Goal: Task Accomplishment & Management: Manage account settings

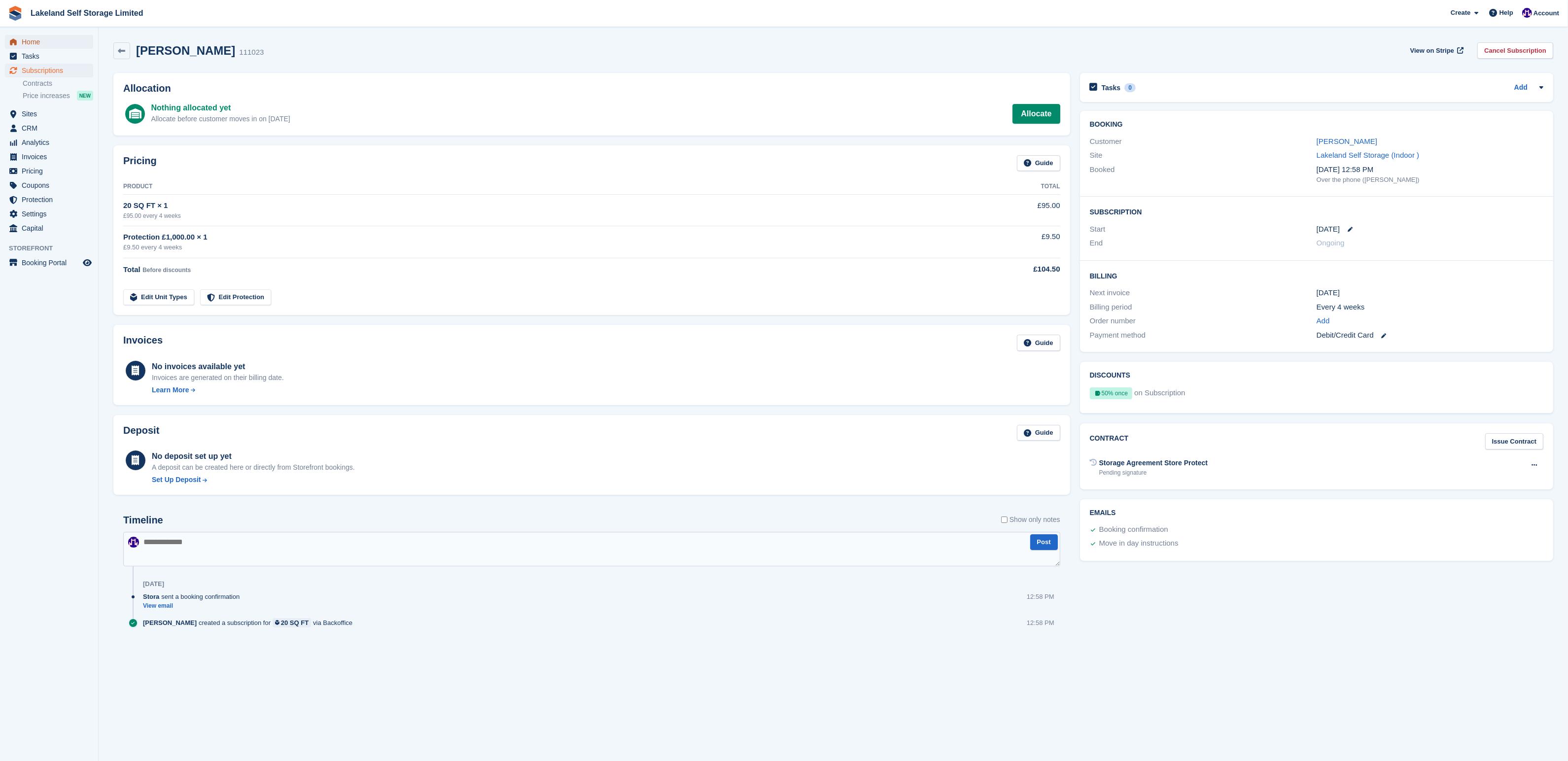
click at [30, 43] on span "Home" at bounding box center [51, 41] width 59 height 14
click at [1033, 114] on link "Allocate" at bounding box center [1036, 114] width 48 height 20
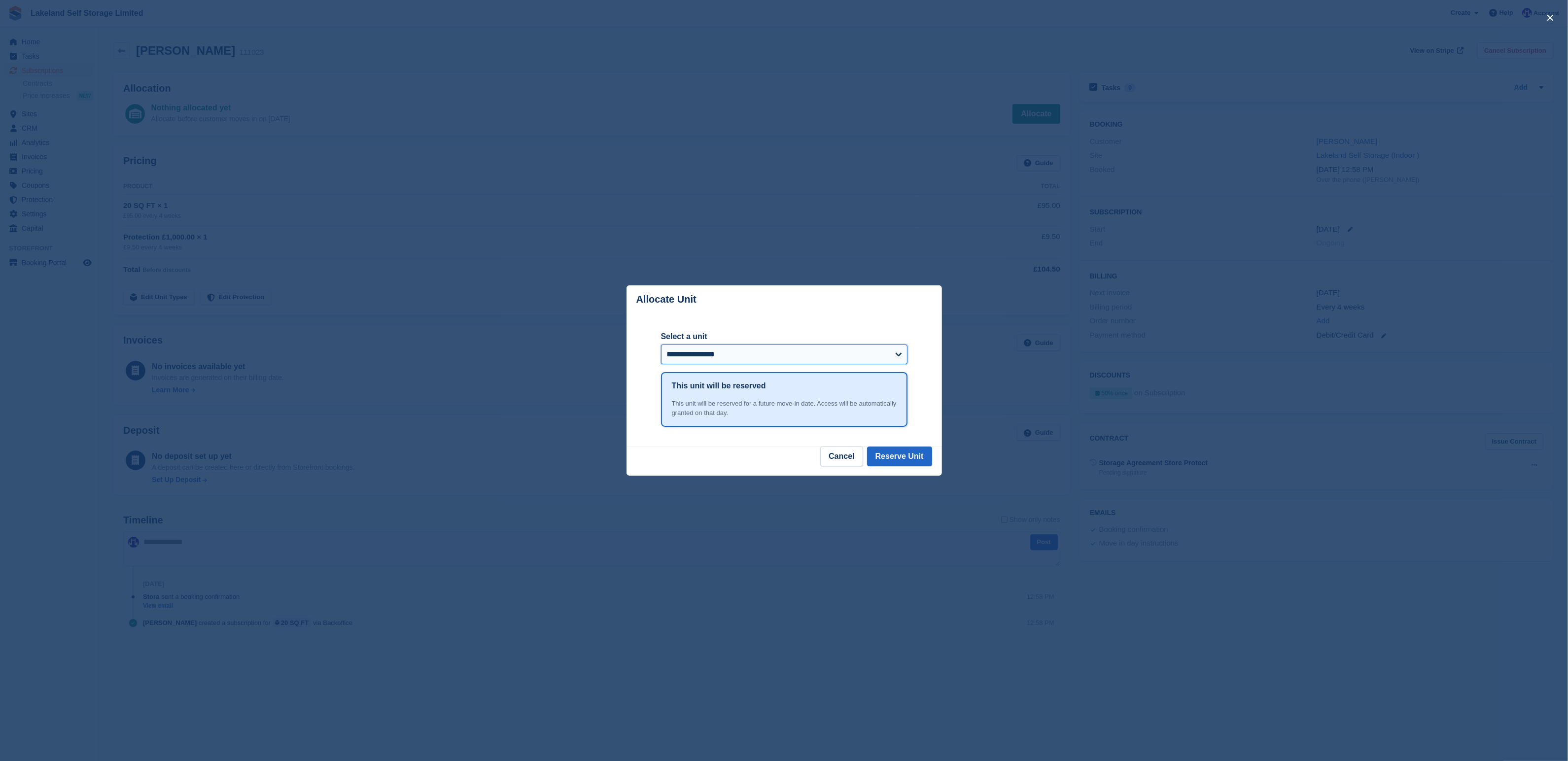
click at [887, 356] on select "**********" at bounding box center [784, 354] width 247 height 20
click at [830, 456] on button "Cancel" at bounding box center [841, 456] width 42 height 20
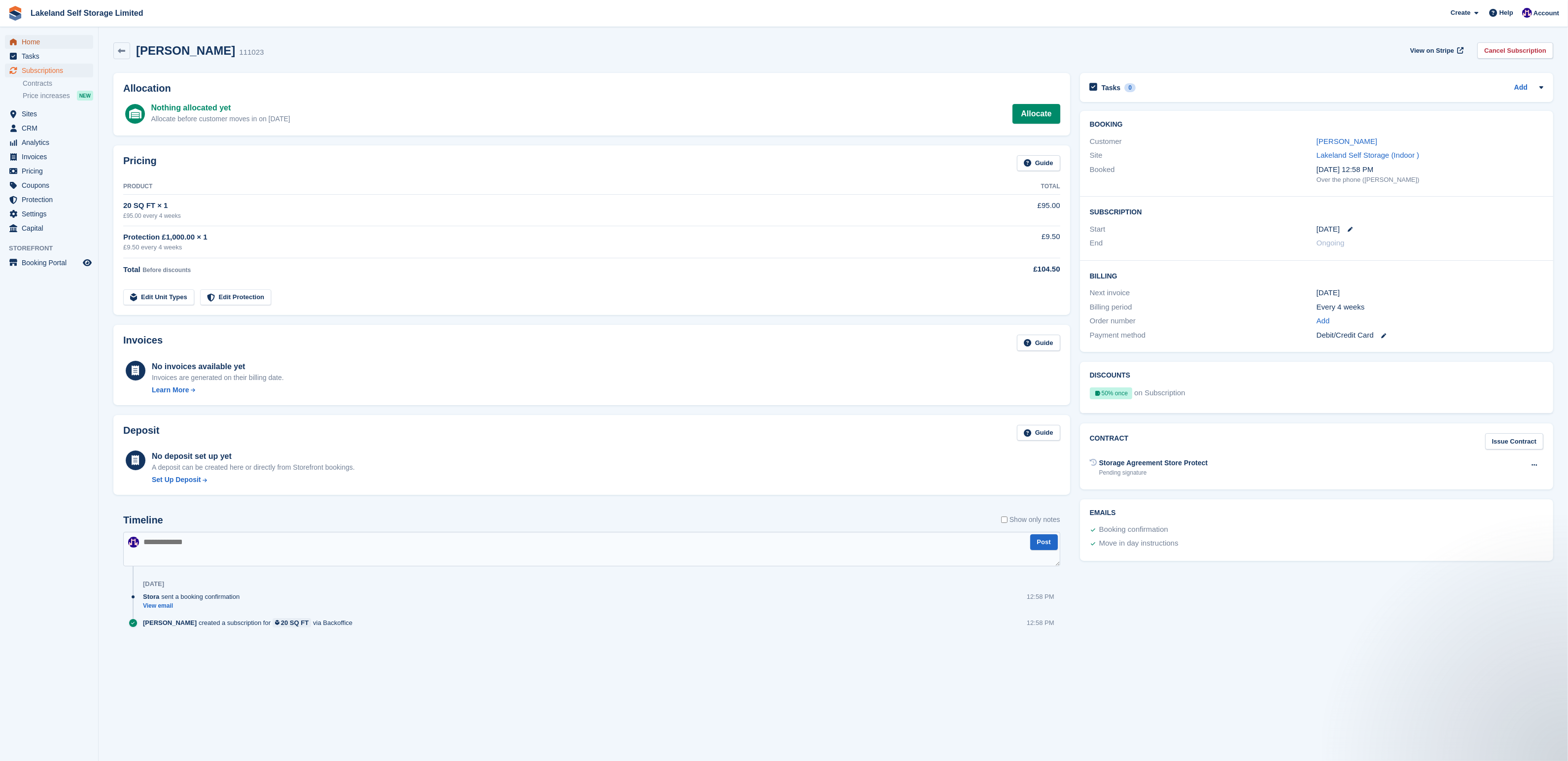
click at [30, 43] on span "Home" at bounding box center [51, 41] width 59 height 14
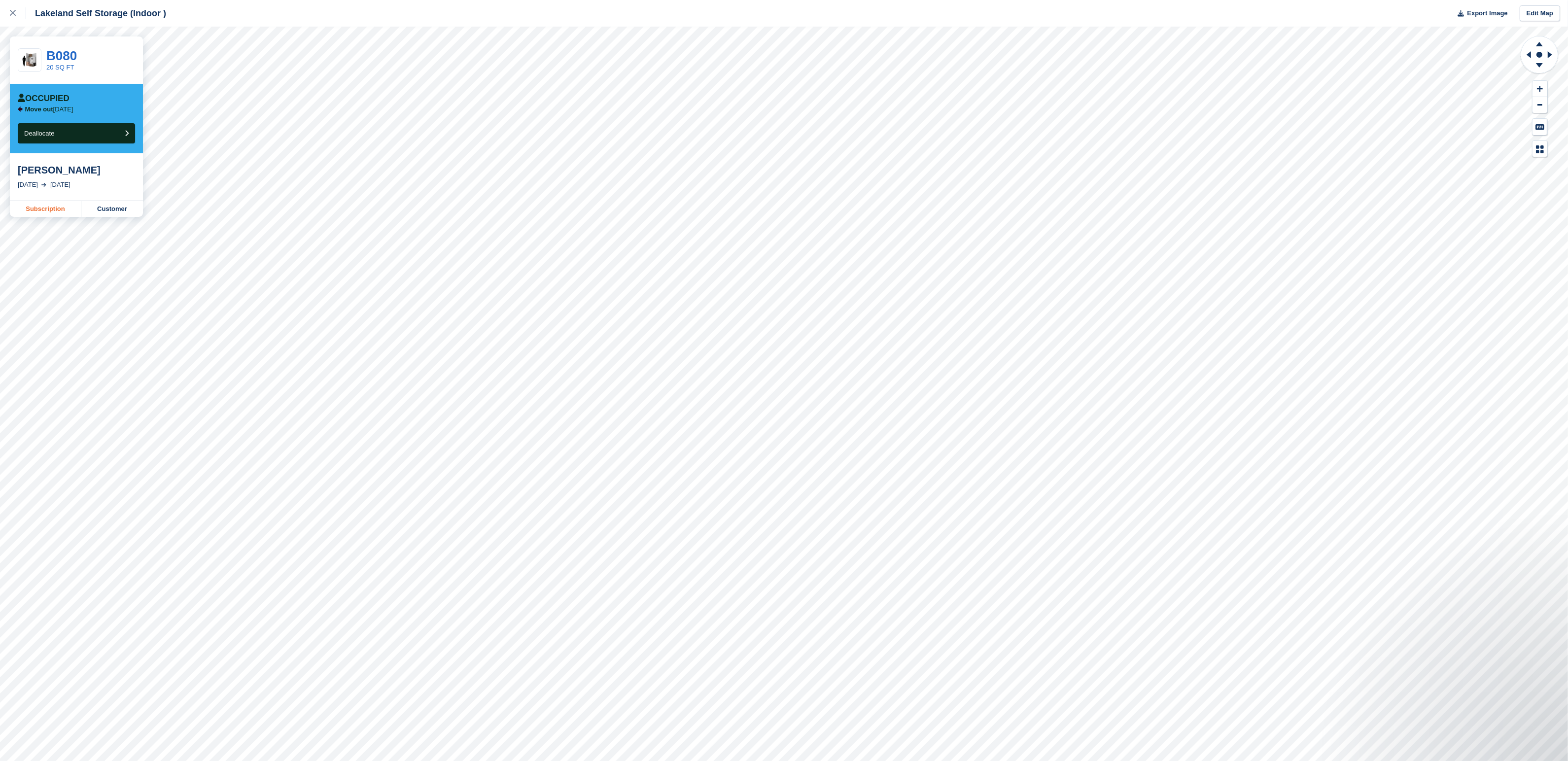
click at [54, 211] on link "Subscription" at bounding box center [45, 209] width 71 height 16
